Goal: Contribute content: Add original content to the website for others to see

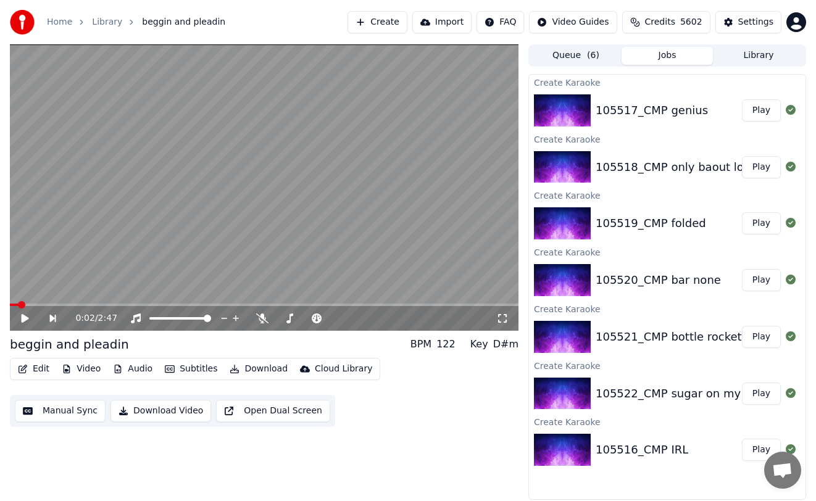
click at [296, 10] on div "Home Library beggin and pleadin Create Import FAQ Video Guides Credits 5602 Set…" at bounding box center [408, 22] width 816 height 44
click at [296, 22] on button "Create" at bounding box center [378, 22] width 60 height 22
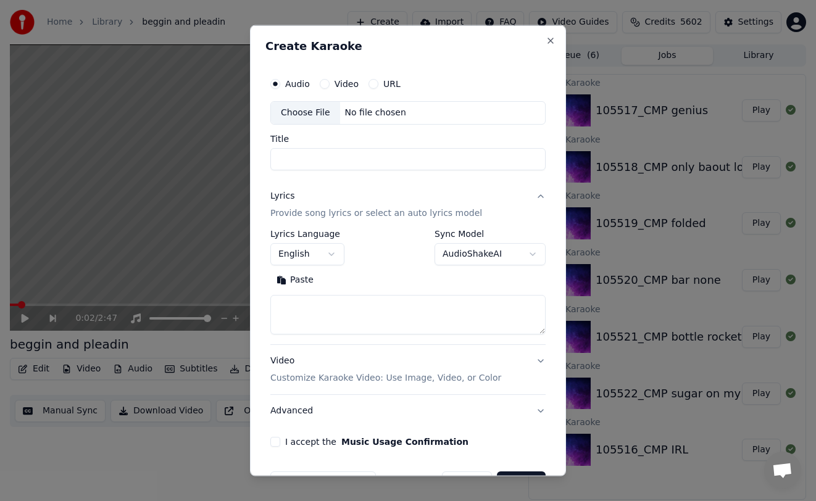
click at [296, 98] on div "Audio Video URL Choose File No file chosen" at bounding box center [407, 98] width 275 height 53
click at [296, 118] on div "Choose File" at bounding box center [305, 113] width 69 height 22
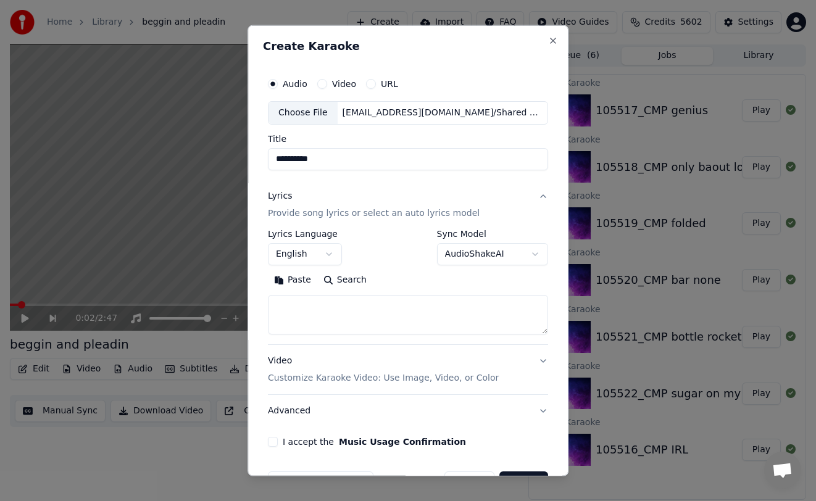
click at [296, 167] on input "**********" at bounding box center [408, 159] width 280 height 22
type input "**********"
click at [296, 185] on textarea at bounding box center [408, 315] width 280 height 40
click at [296, 185] on button "Paste" at bounding box center [292, 280] width 49 height 20
type textarea "**********"
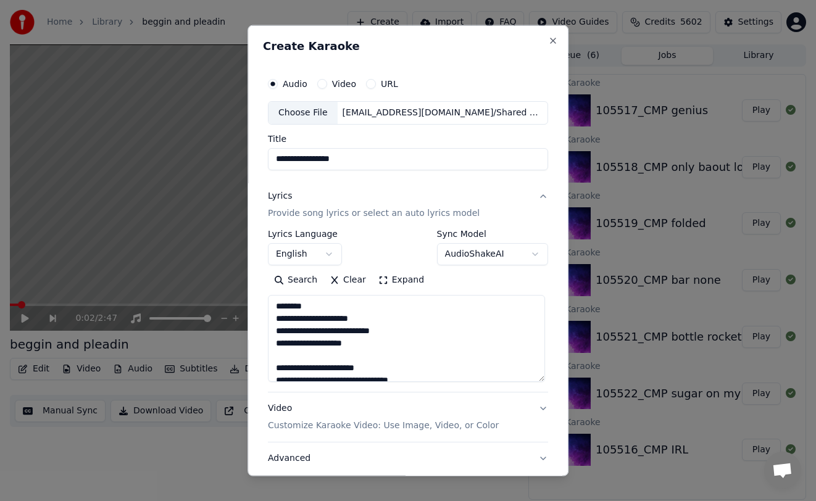
drag, startPoint x: 540, startPoint y: 332, endPoint x: 536, endPoint y: 433, distance: 101.3
click at [296, 185] on textarea at bounding box center [406, 338] width 277 height 87
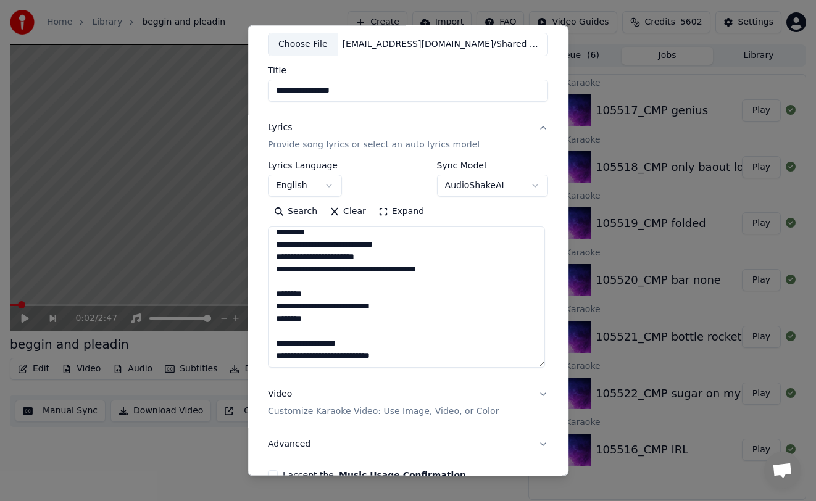
scroll to position [140, 0]
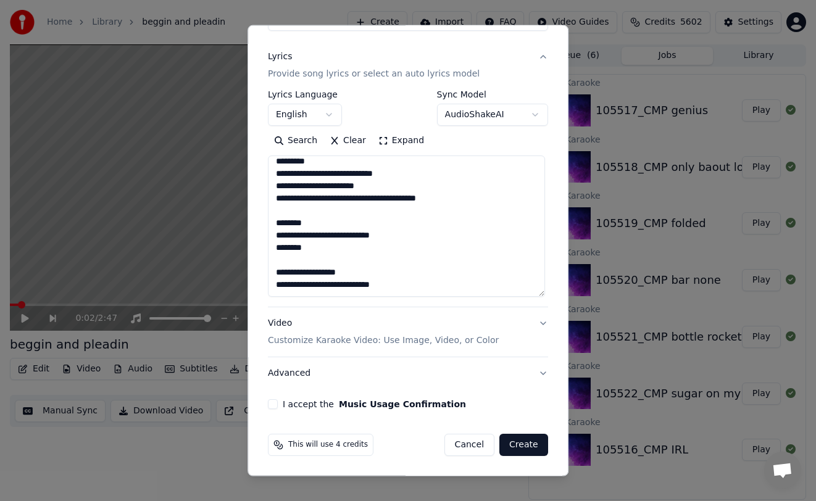
click at [268, 185] on button "I accept the Music Usage Confirmation" at bounding box center [273, 404] width 10 height 10
click at [296, 185] on button "Create" at bounding box center [524, 445] width 49 height 22
select select
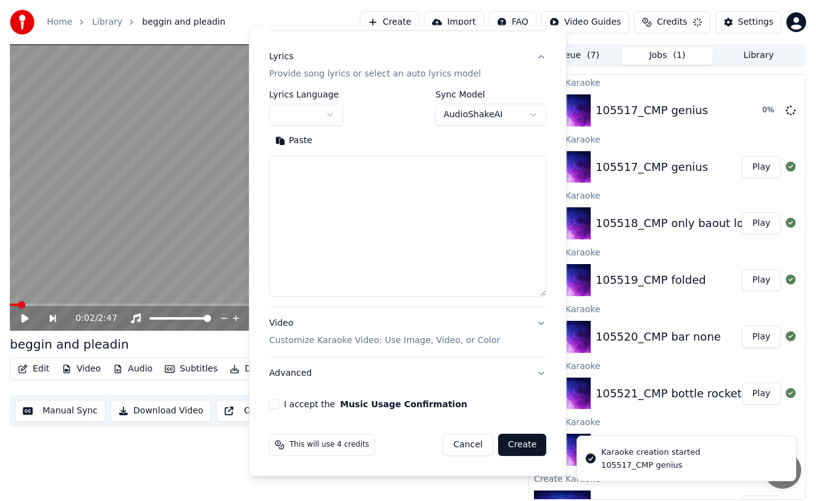
scroll to position [0, 0]
